Goal: Use online tool/utility: Utilize a website feature to perform a specific function

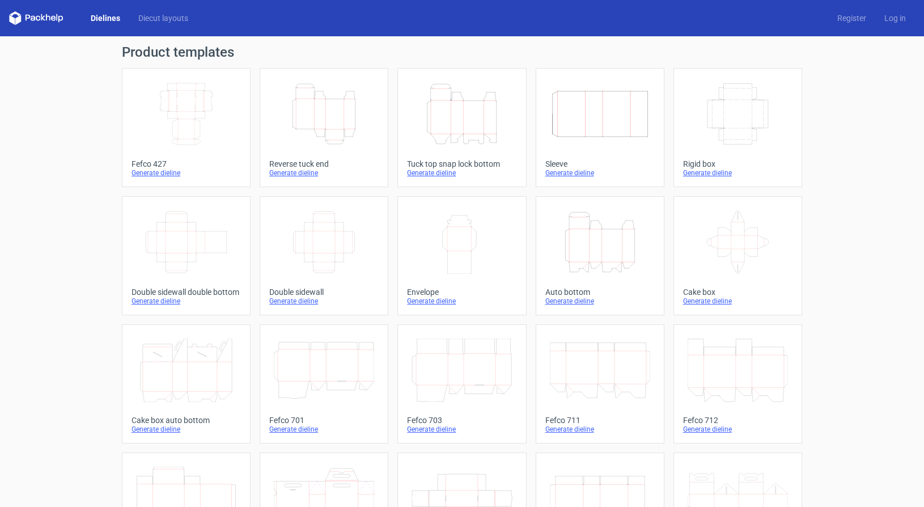
click at [302, 171] on div "Generate dieline" at bounding box center [323, 172] width 109 height 9
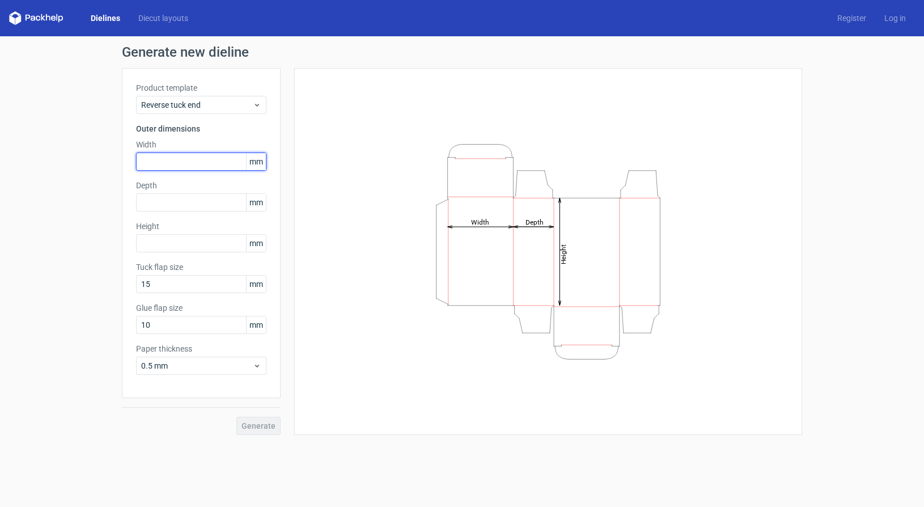
click at [193, 164] on input "text" at bounding box center [201, 162] width 130 height 18
type input "9"
type input "55"
type input "95"
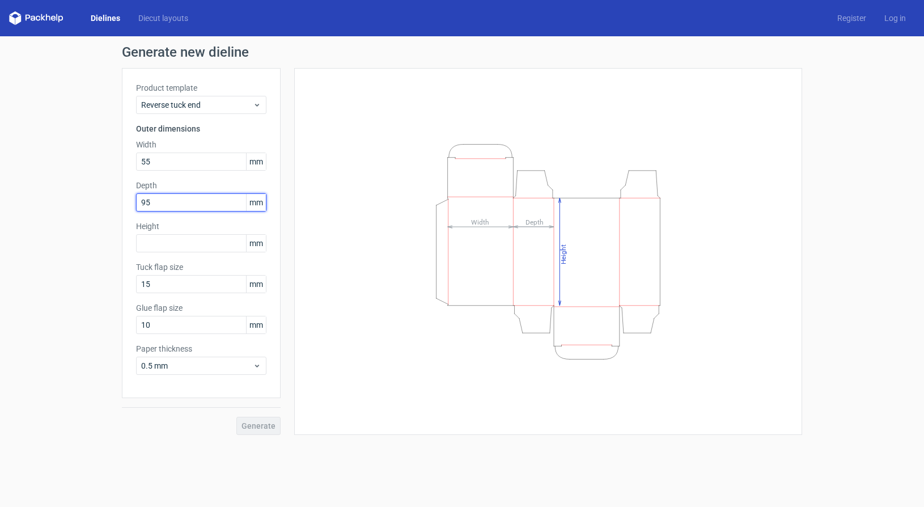
click at [157, 202] on input "95" at bounding box center [201, 202] width 130 height 18
type input "100"
click at [155, 239] on input "text" at bounding box center [201, 243] width 130 height 18
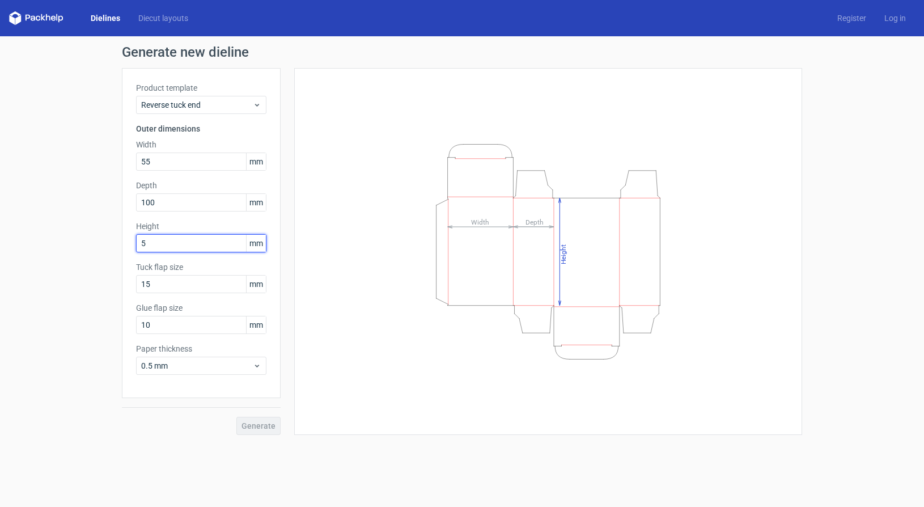
type input "55"
click at [263, 430] on span "Generate" at bounding box center [259, 426] width 34 height 8
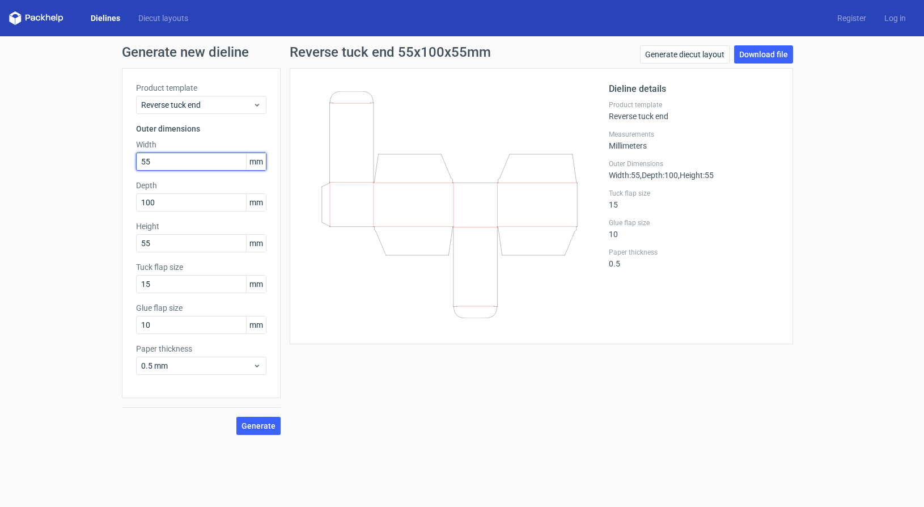
click at [201, 161] on input "55" at bounding box center [201, 162] width 130 height 18
type input "100"
type input "55"
click at [256, 423] on span "Generate" at bounding box center [259, 426] width 34 height 8
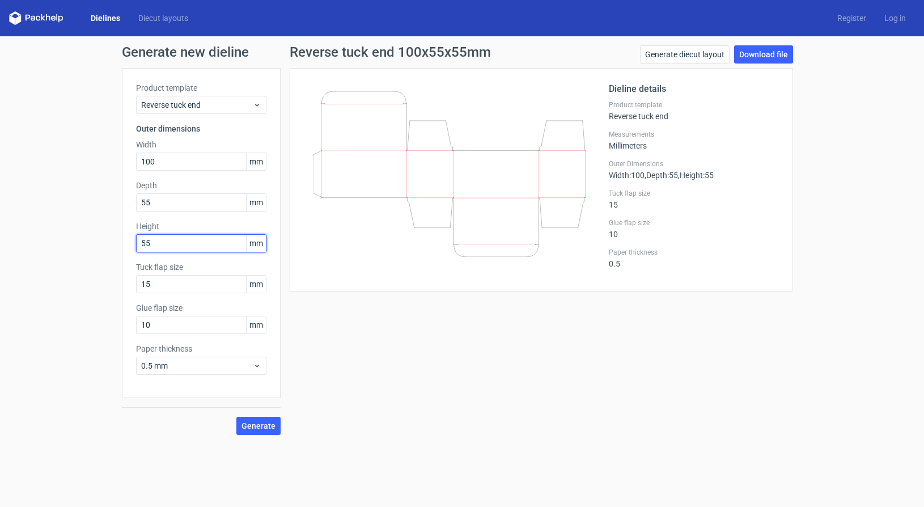
click at [173, 246] on input "55" at bounding box center [201, 243] width 130 height 18
type input "100"
click at [171, 160] on input "100" at bounding box center [201, 162] width 130 height 18
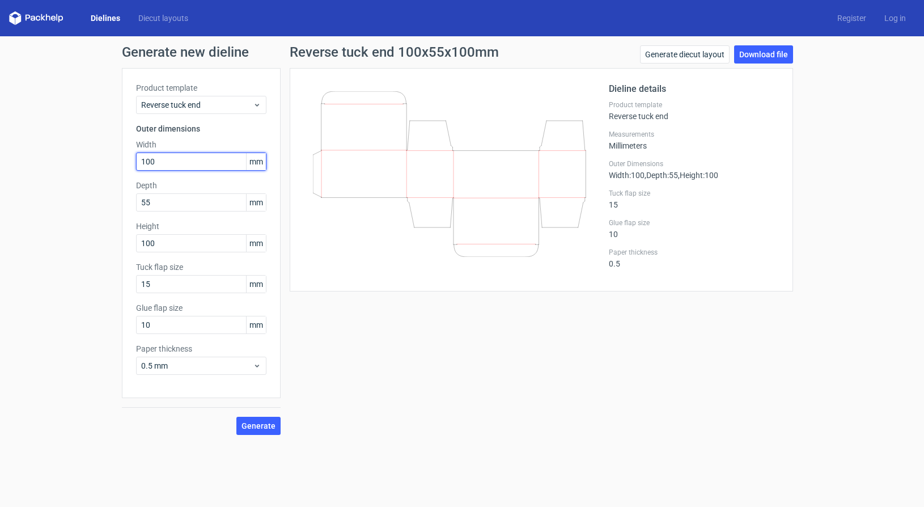
click at [171, 160] on input "100" at bounding box center [201, 162] width 130 height 18
type input "55"
click at [257, 428] on span "Generate" at bounding box center [259, 426] width 34 height 8
click at [765, 56] on link "Download file" at bounding box center [763, 54] width 59 height 18
